Goal: Navigation & Orientation: Find specific page/section

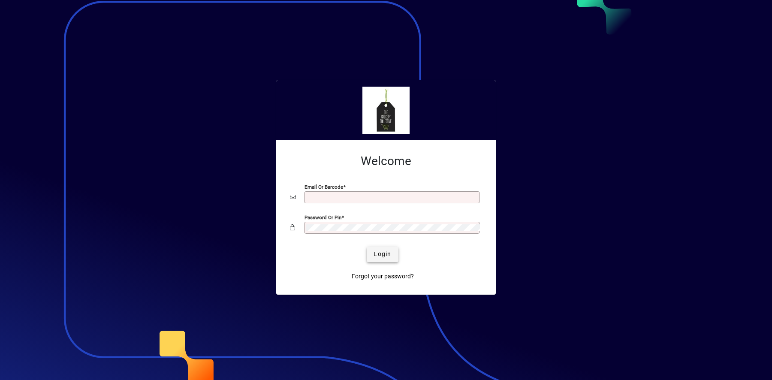
type input "**********"
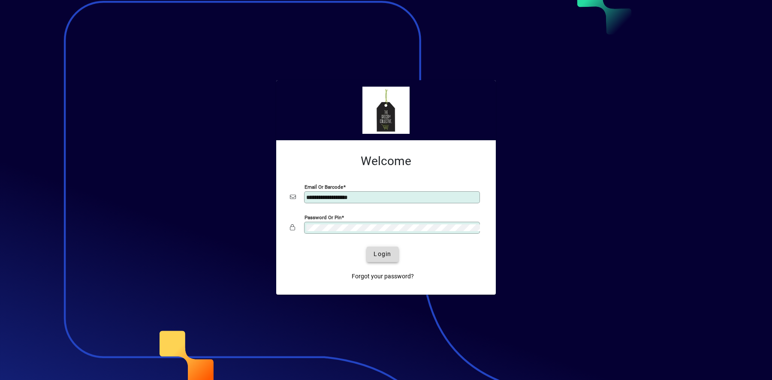
click at [387, 258] on span "Login" at bounding box center [382, 254] width 18 height 9
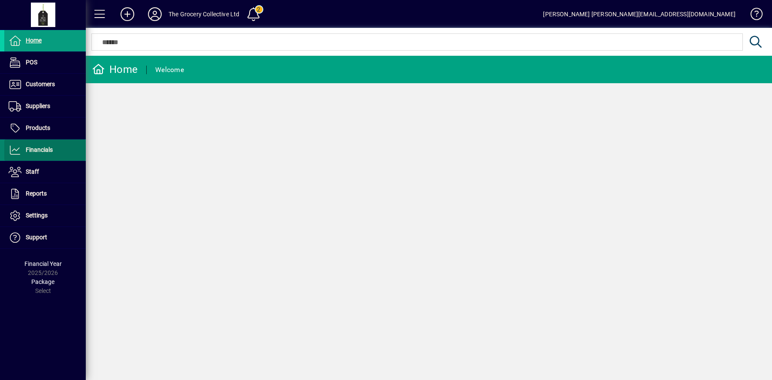
click at [50, 153] on span "Financials" at bounding box center [28, 150] width 48 height 10
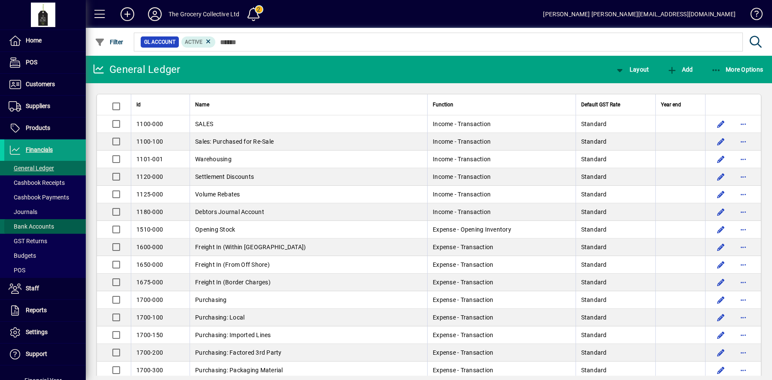
click at [51, 219] on span at bounding box center [44, 226] width 81 height 21
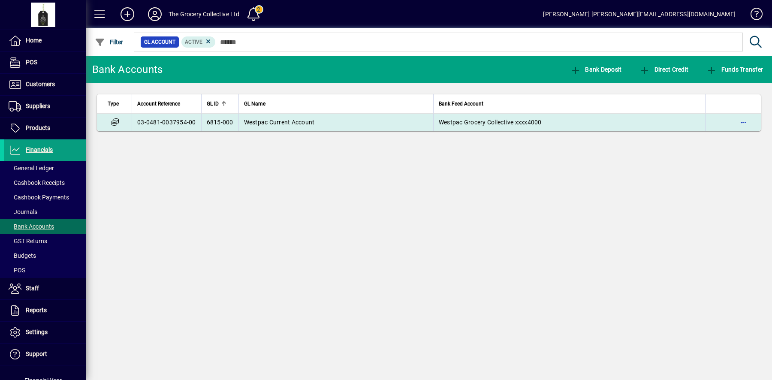
click at [165, 122] on td "03-0481-0037954-00" at bounding box center [166, 122] width 69 height 17
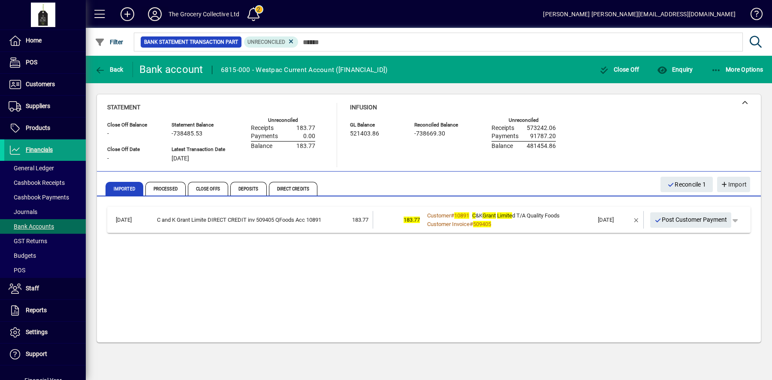
click at [153, 11] on icon at bounding box center [154, 14] width 17 height 14
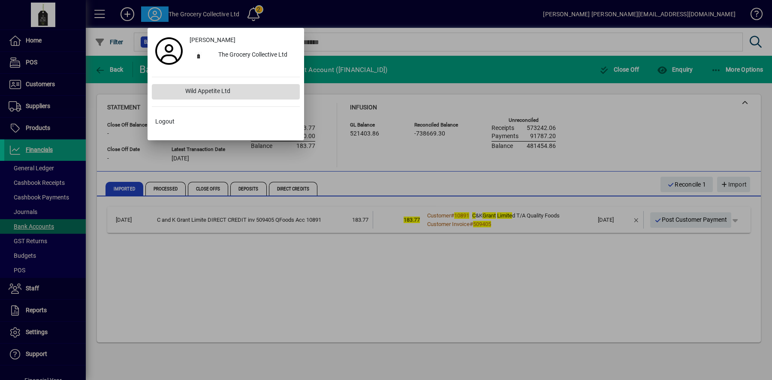
click at [186, 95] on div "Wild Appetite Ltd" at bounding box center [238, 91] width 121 height 15
